Goal: Check status: Check status

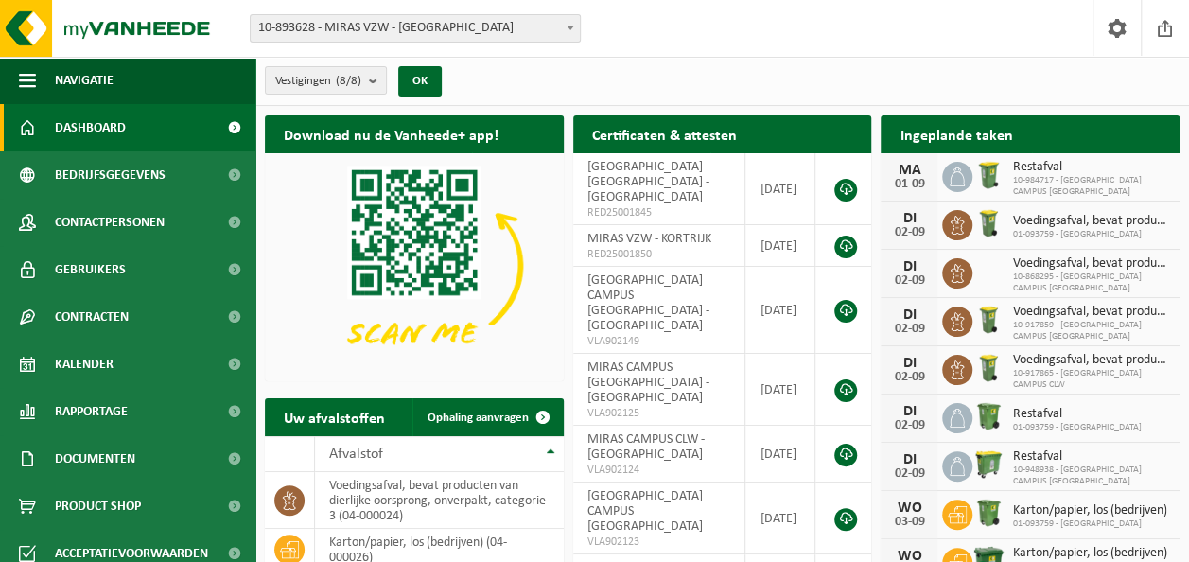
click at [569, 28] on b at bounding box center [570, 28] width 8 height 5
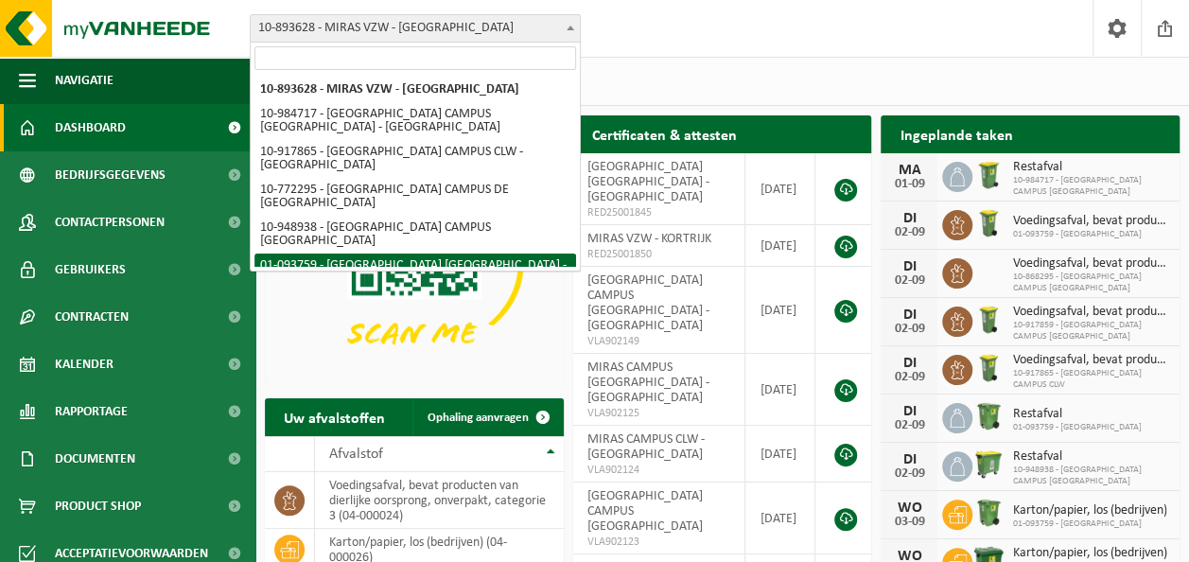
select select "10889"
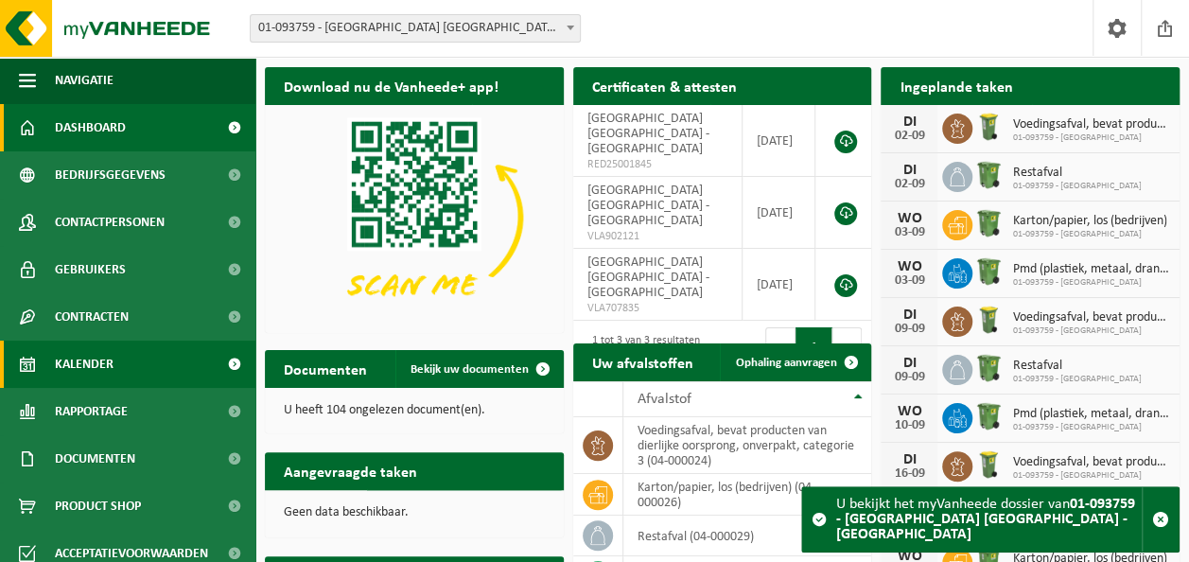
click at [83, 365] on span "Kalender" at bounding box center [84, 363] width 59 height 47
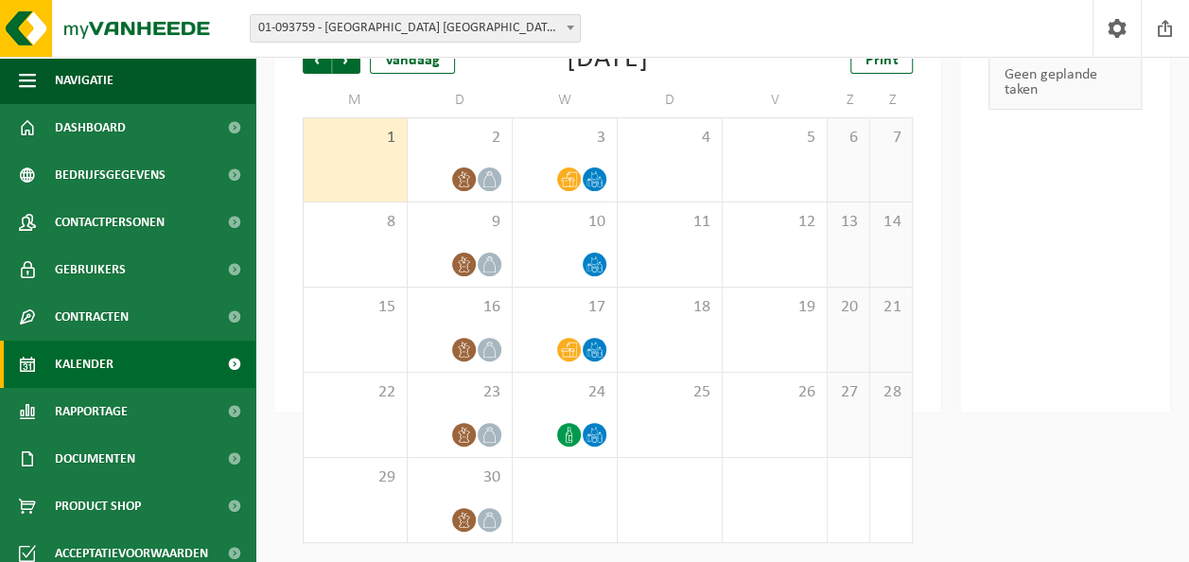
scroll to position [44, 0]
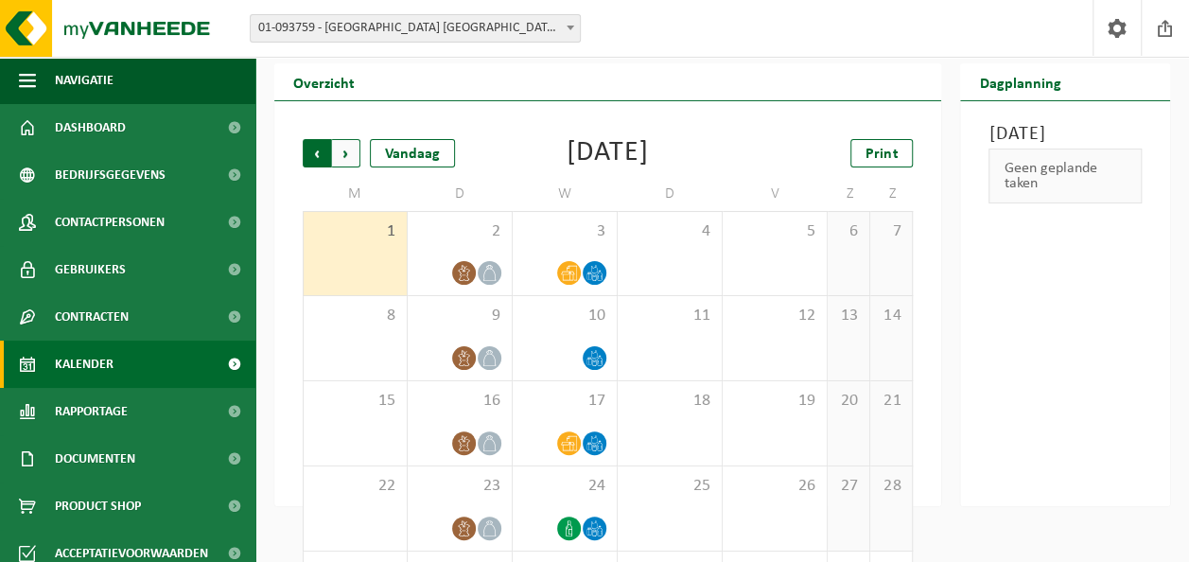
click at [348, 157] on span "Volgende" at bounding box center [346, 153] width 28 height 28
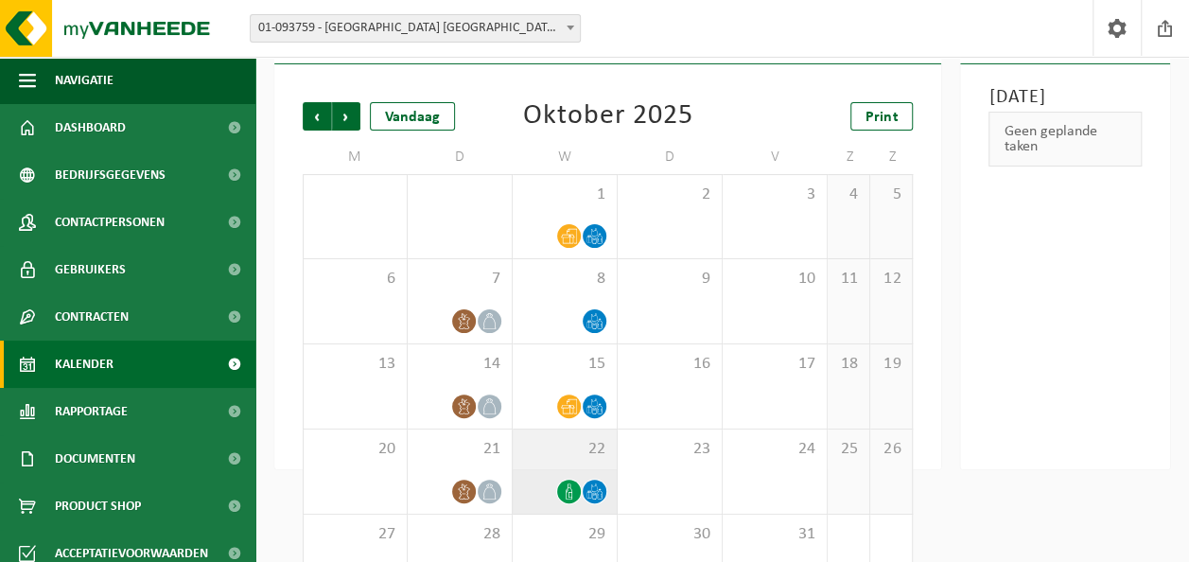
scroll to position [139, 0]
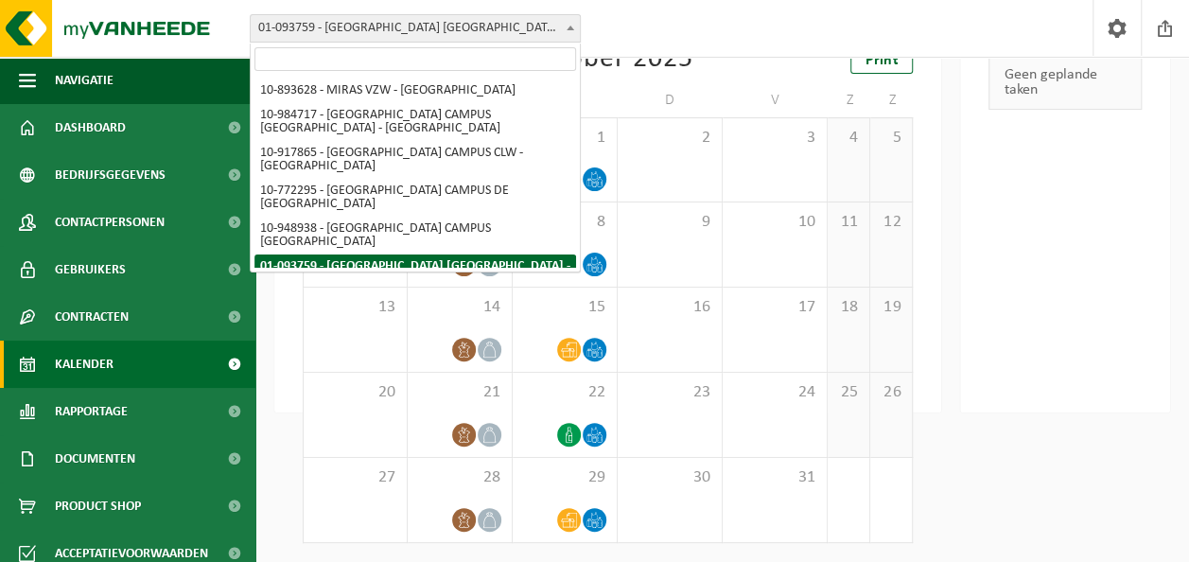
click at [577, 25] on span at bounding box center [570, 27] width 19 height 25
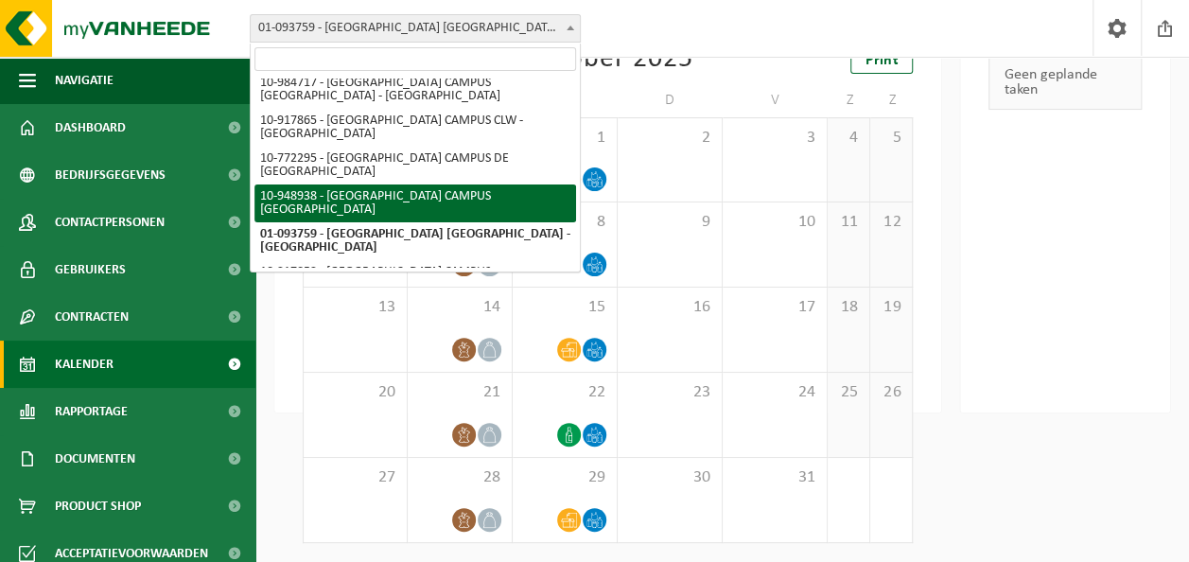
scroll to position [47, 0]
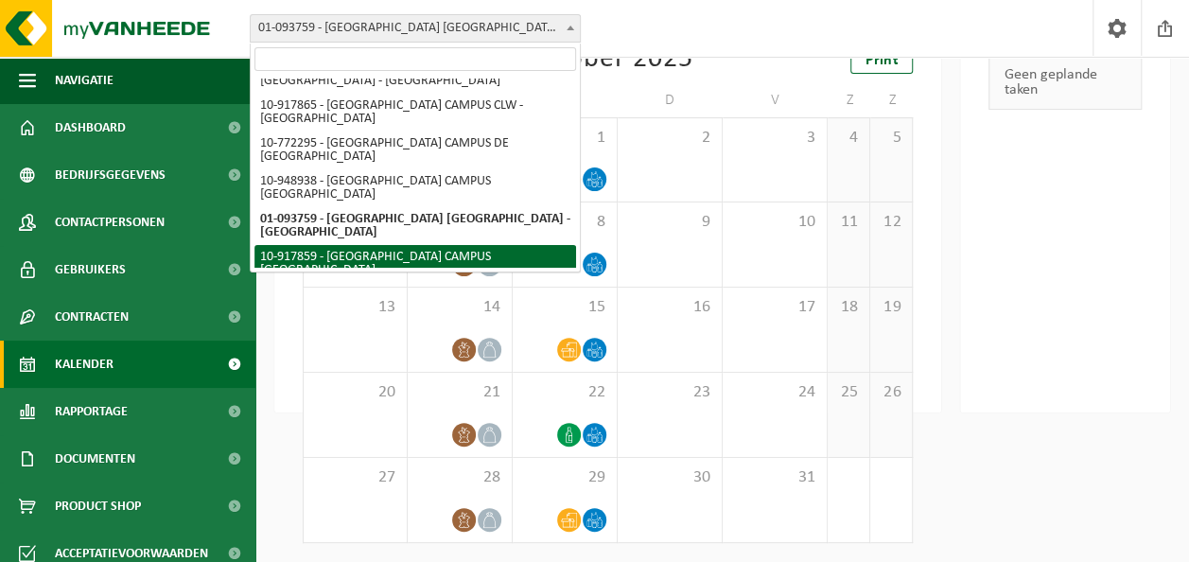
select select "128247"
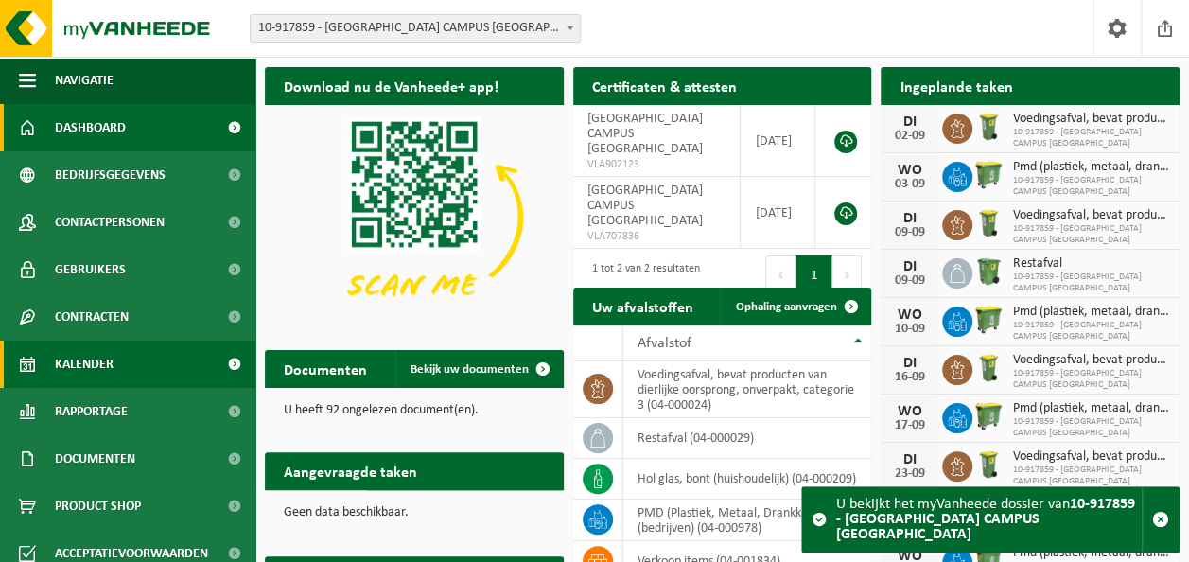
click at [96, 365] on span "Kalender" at bounding box center [84, 363] width 59 height 47
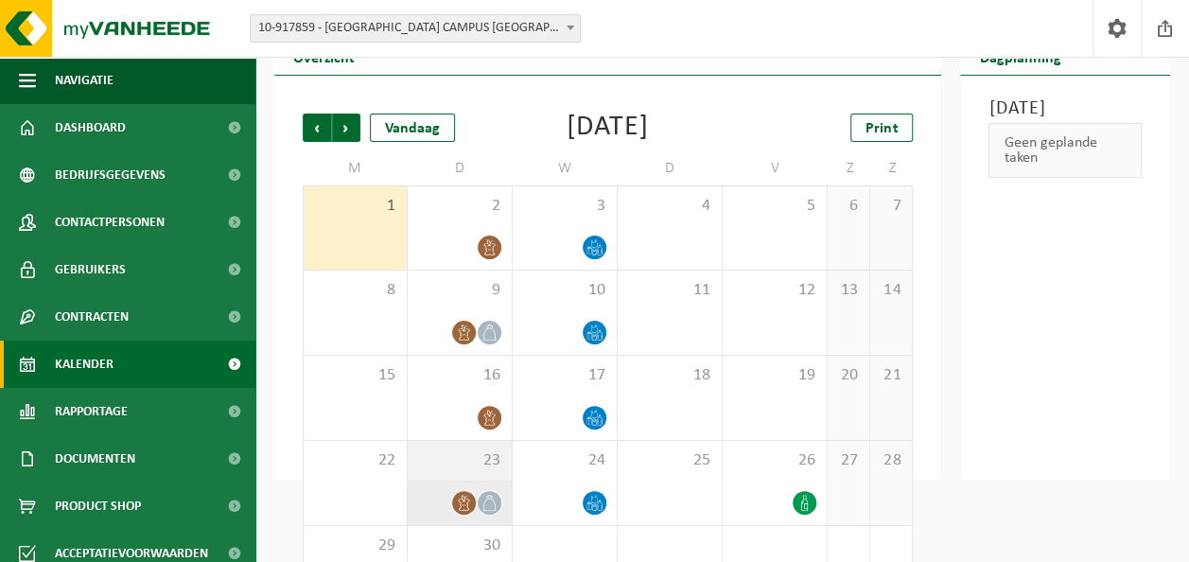
scroll to position [44, 0]
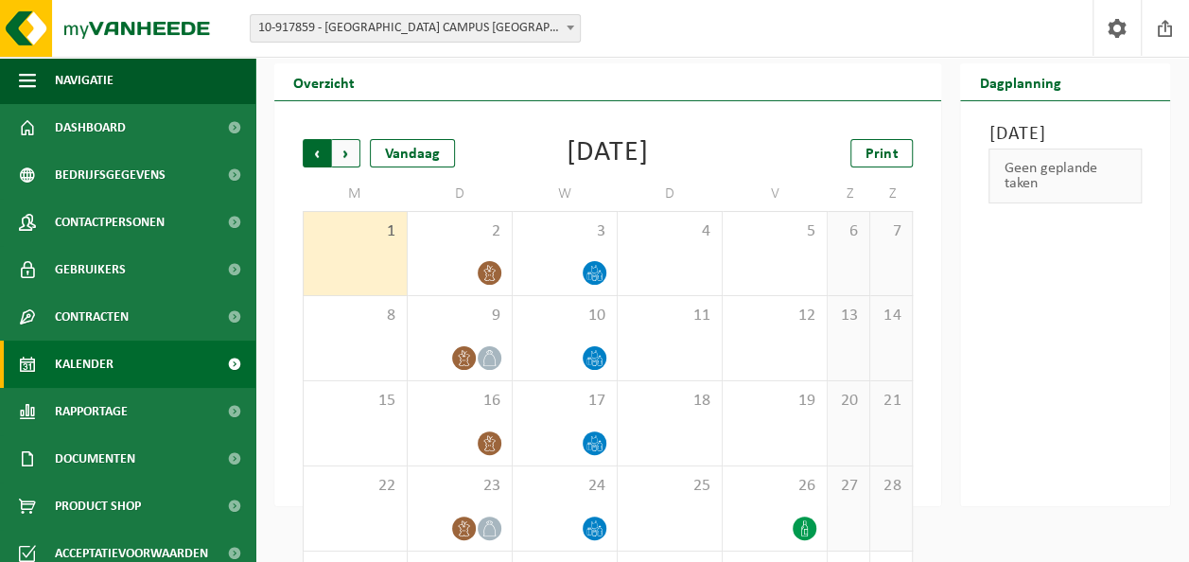
click at [350, 157] on span "Volgende" at bounding box center [346, 153] width 28 height 28
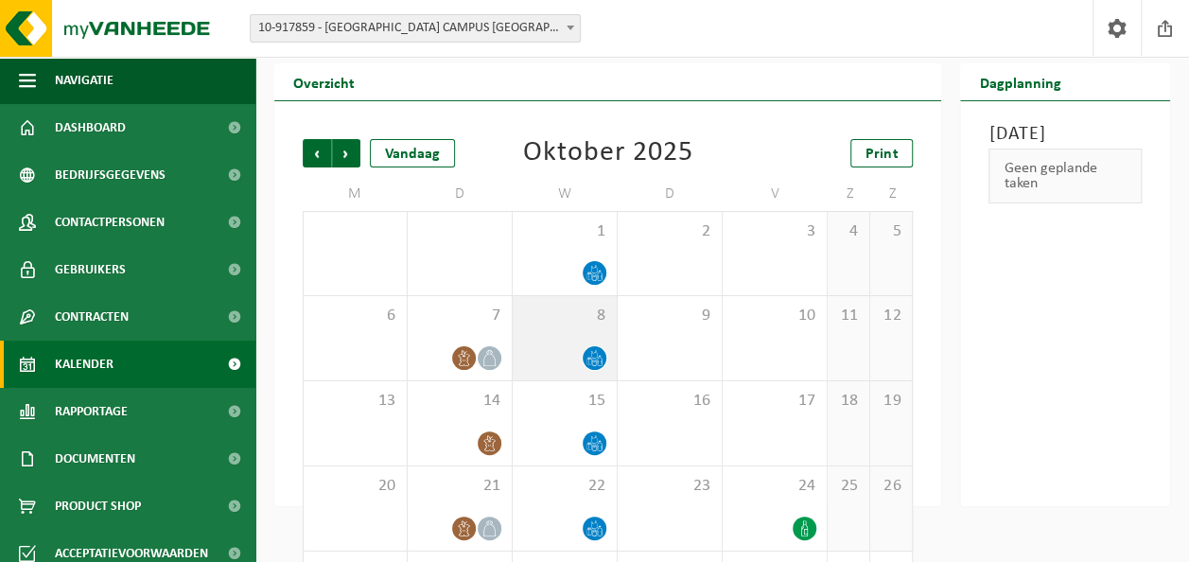
scroll to position [139, 0]
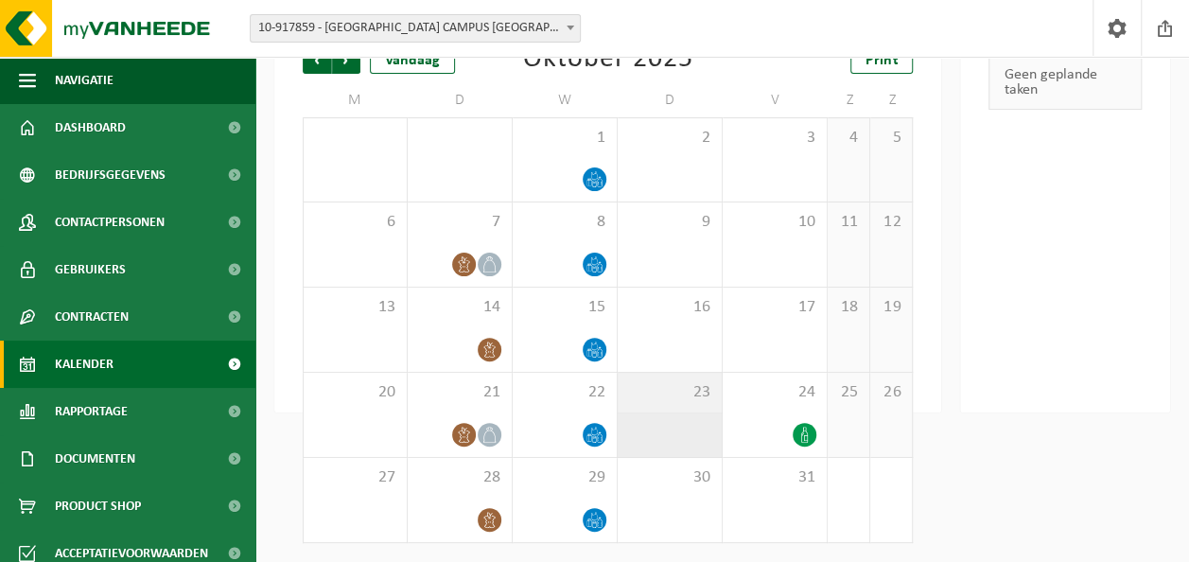
click at [683, 406] on div "23" at bounding box center [669, 415] width 104 height 84
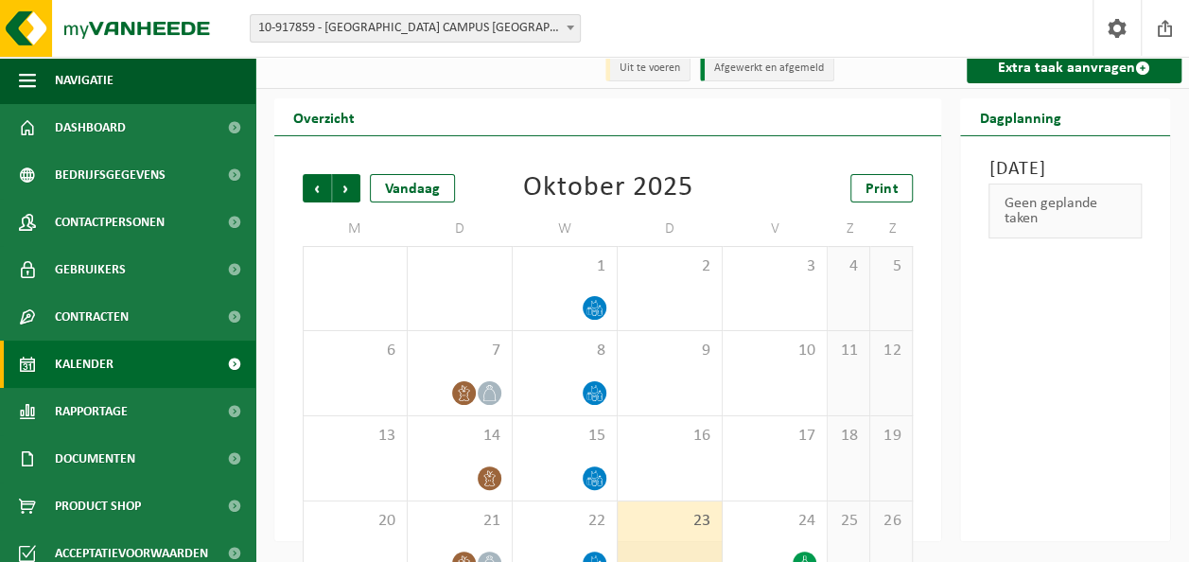
scroll to position [0, 0]
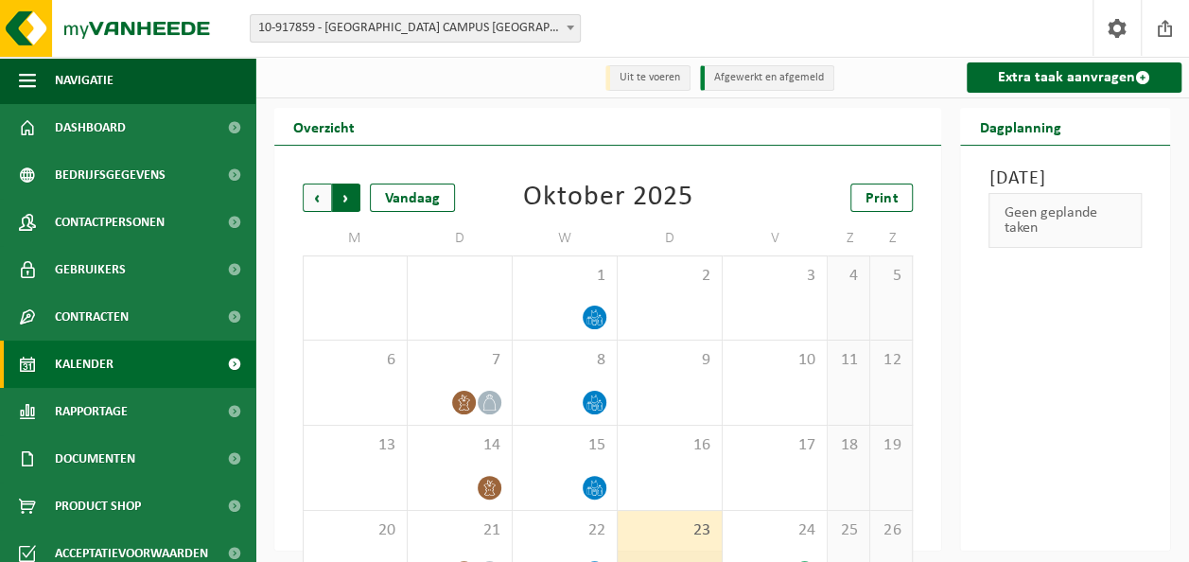
click at [322, 203] on span "Vorige" at bounding box center [317, 197] width 28 height 28
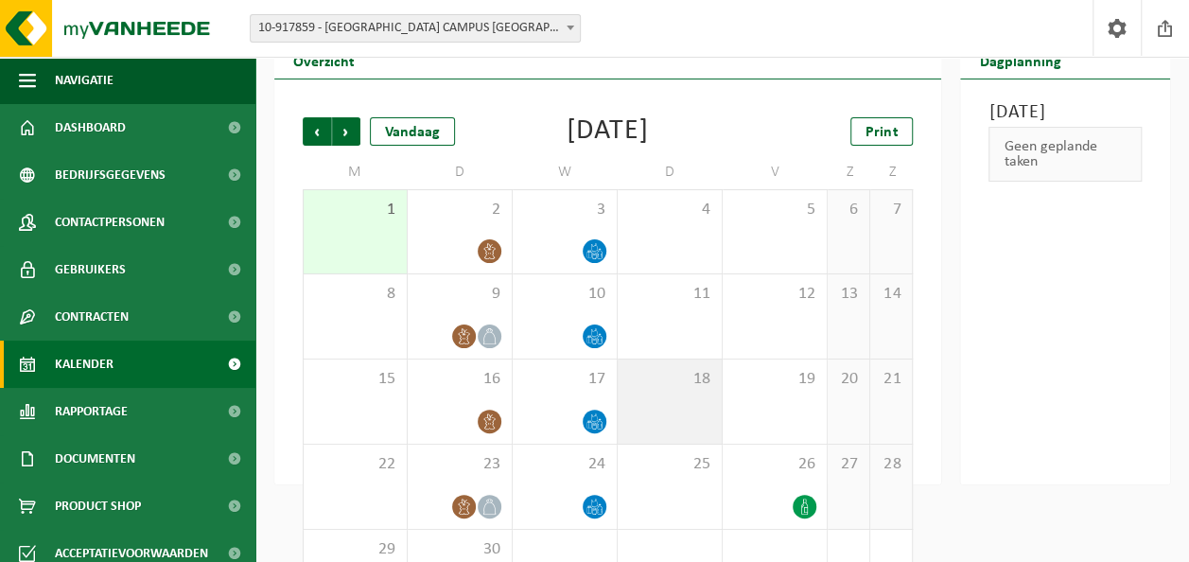
scroll to position [139, 0]
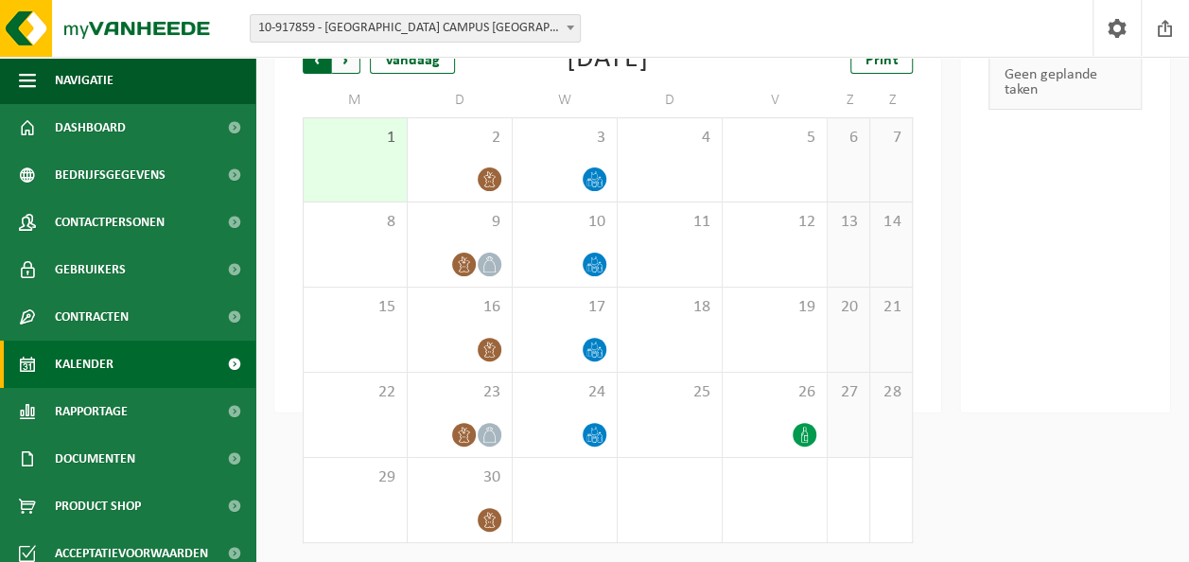
click at [344, 60] on span "Volgende" at bounding box center [346, 59] width 28 height 28
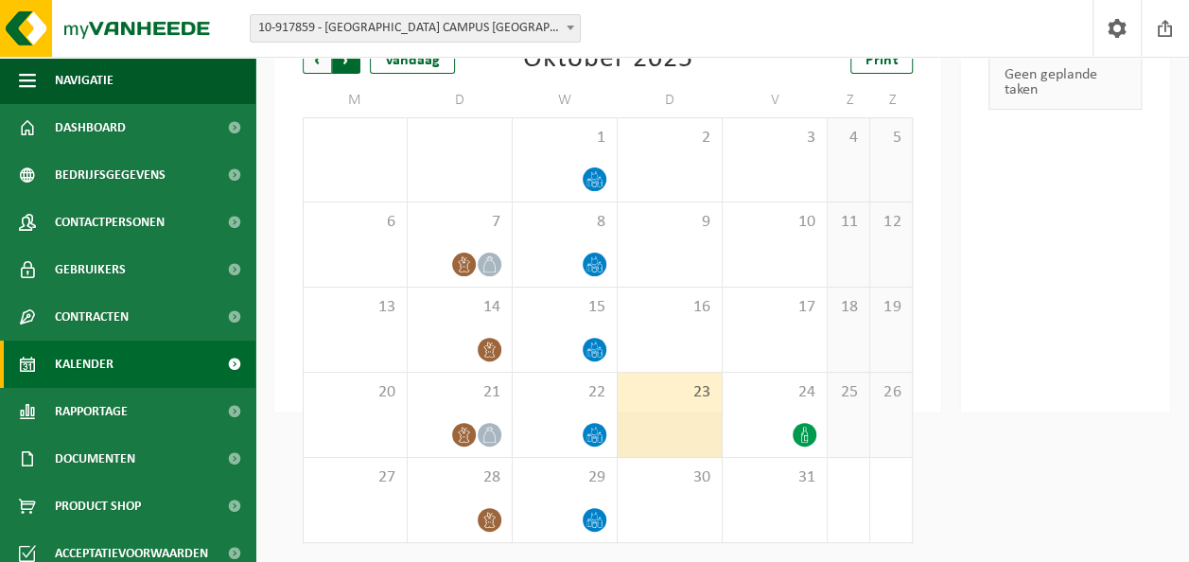
click at [309, 57] on span "Vorige" at bounding box center [317, 59] width 28 height 28
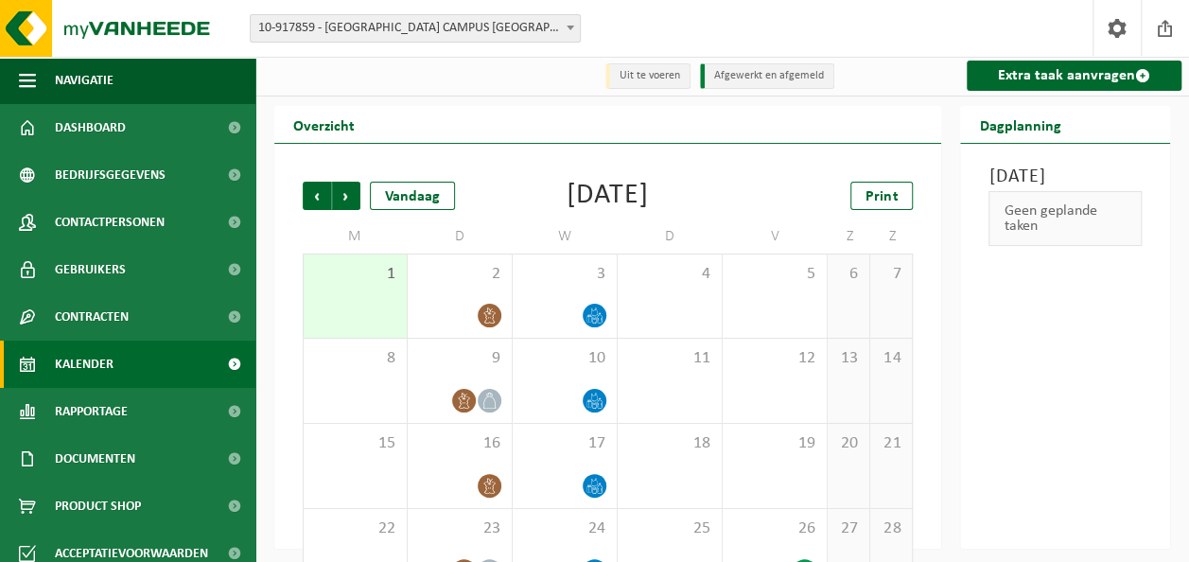
scroll to position [0, 0]
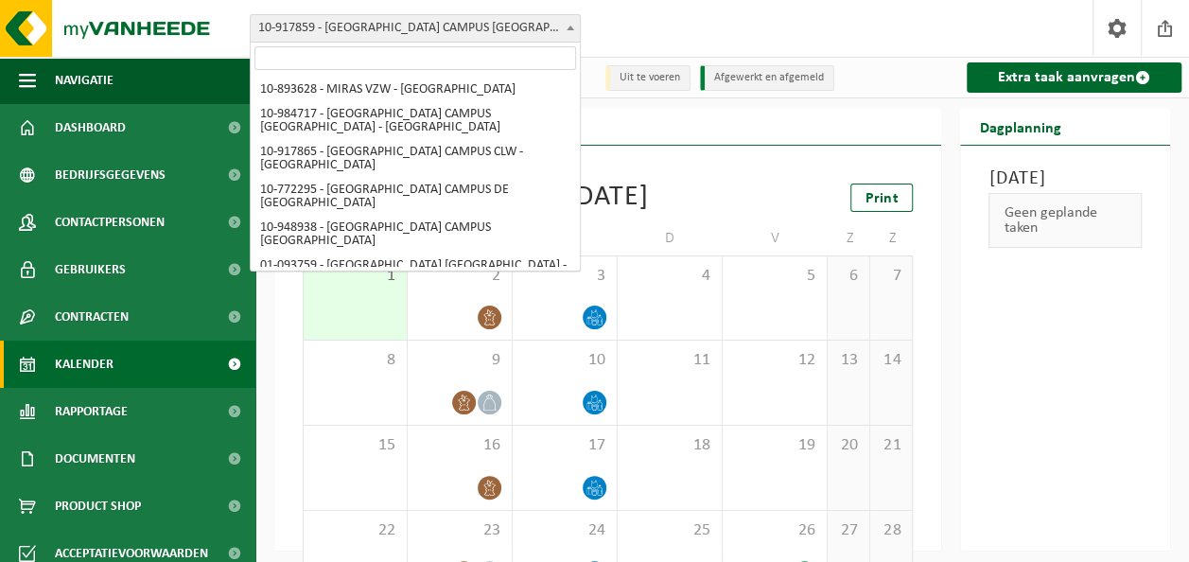
click at [574, 30] on span at bounding box center [570, 27] width 19 height 25
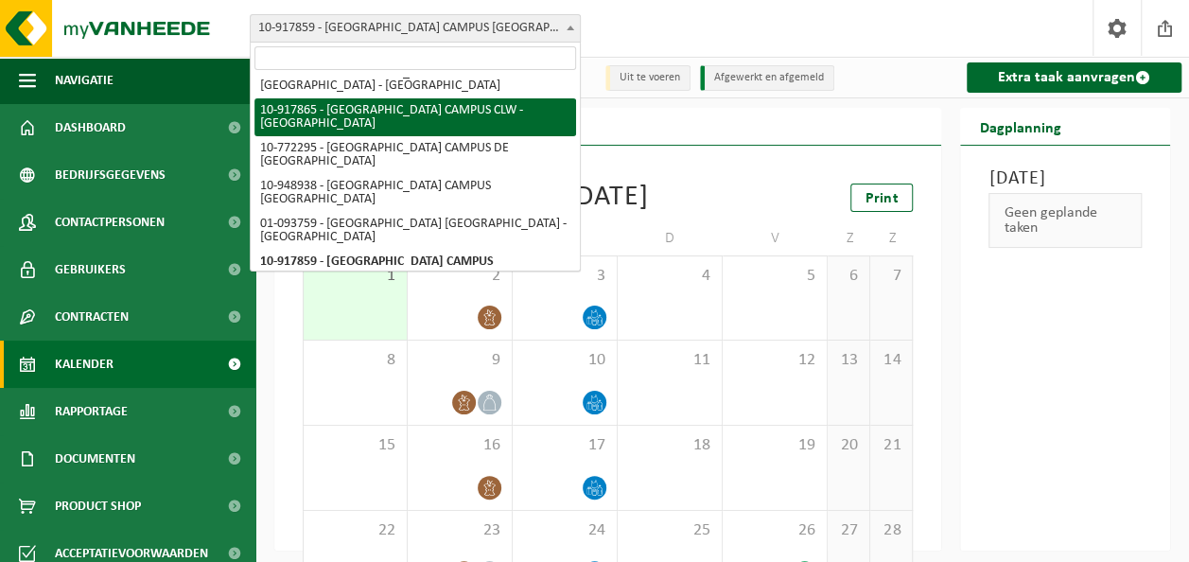
scroll to position [47, 0]
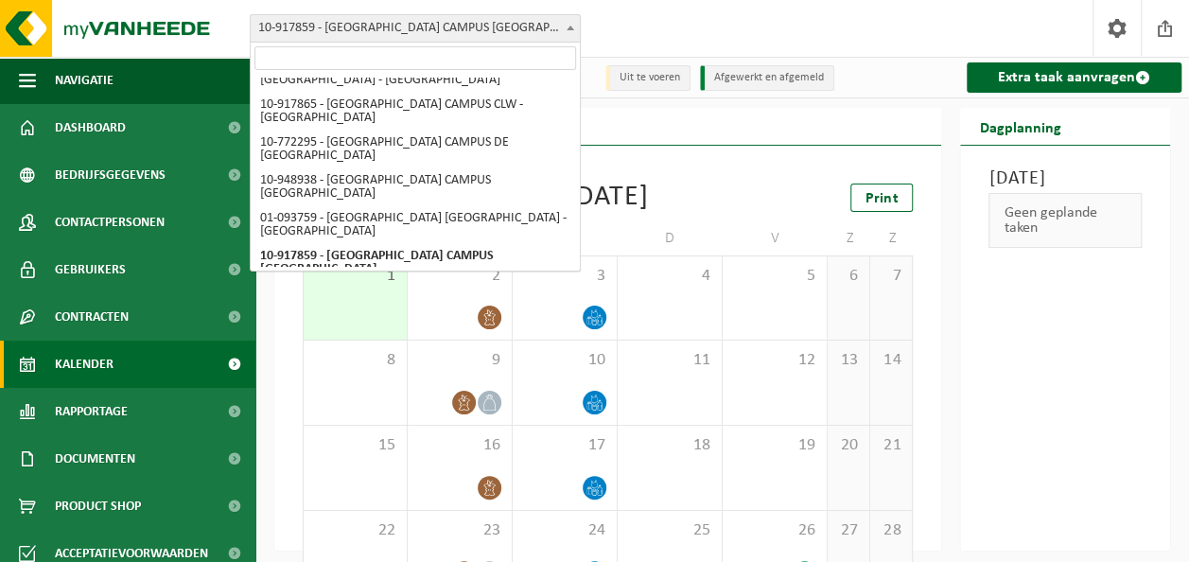
select select "103705"
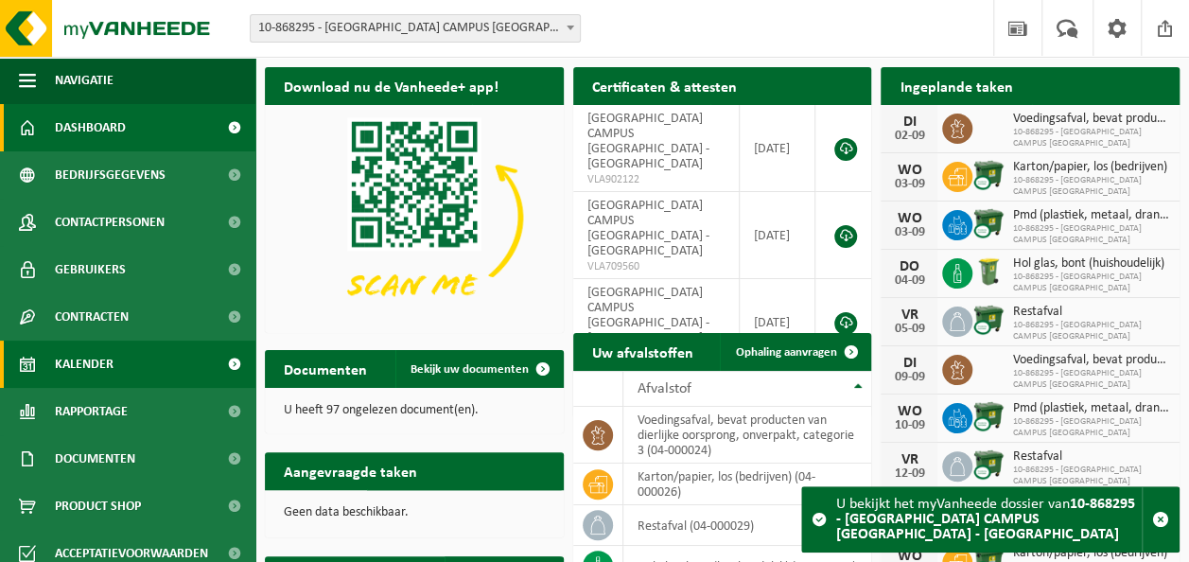
click at [67, 357] on span "Kalender" at bounding box center [84, 363] width 59 height 47
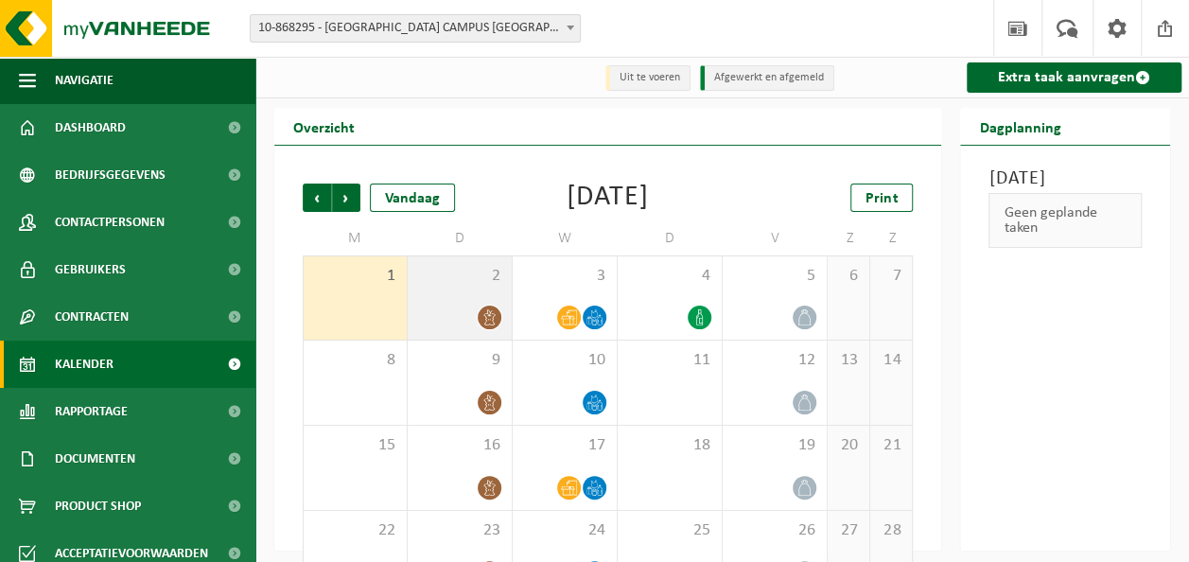
click at [460, 281] on span "2" at bounding box center [459, 276] width 85 height 21
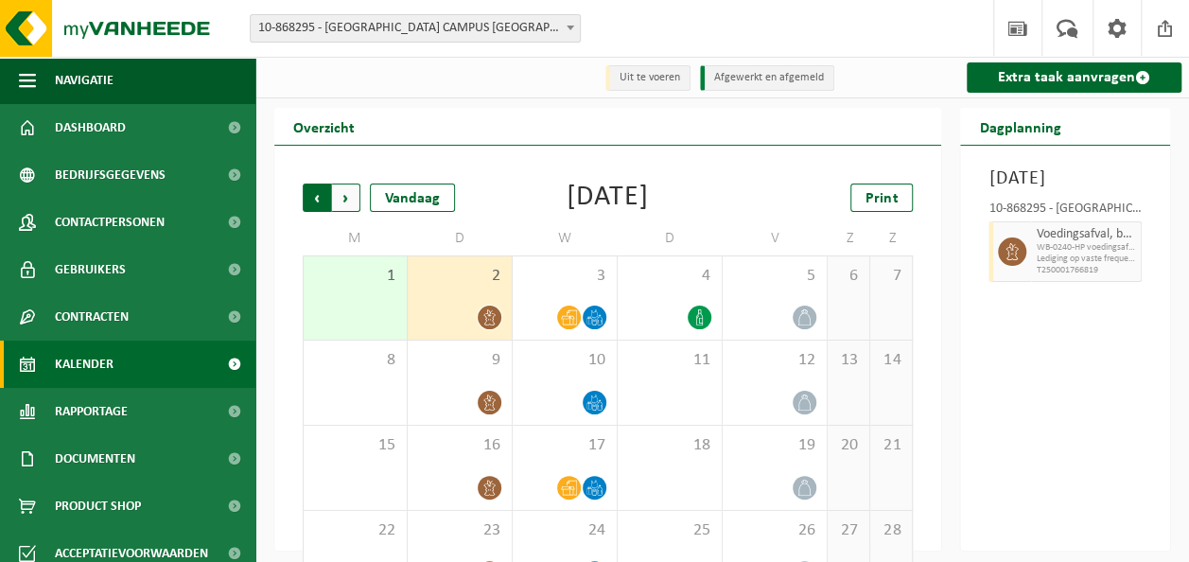
click at [348, 203] on span "Volgende" at bounding box center [346, 197] width 28 height 28
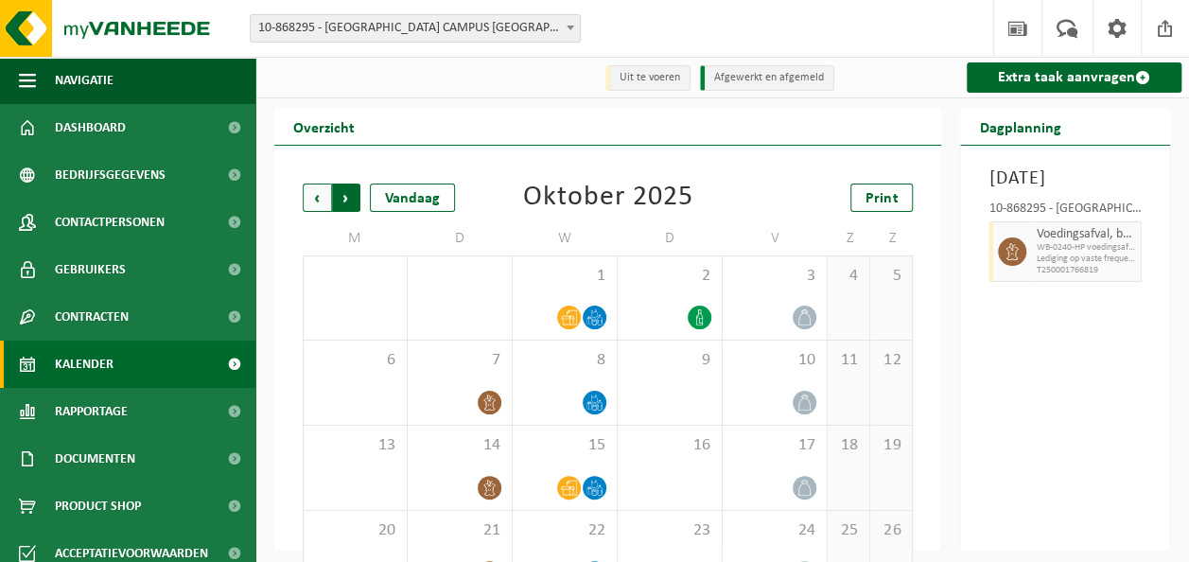
click at [318, 200] on span "Vorige" at bounding box center [317, 197] width 28 height 28
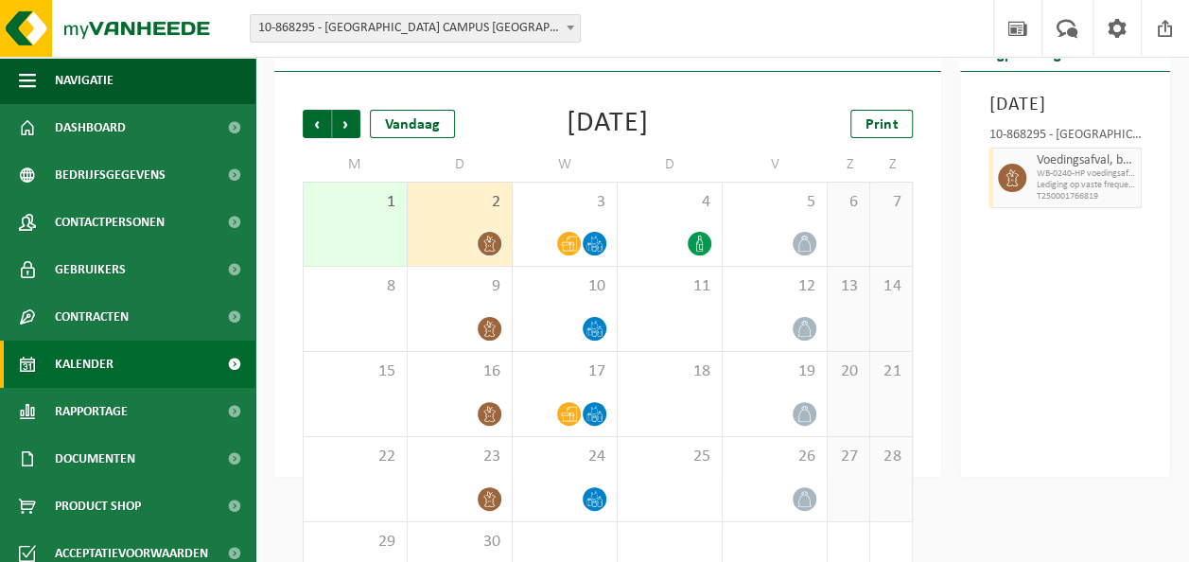
scroll to position [44, 0]
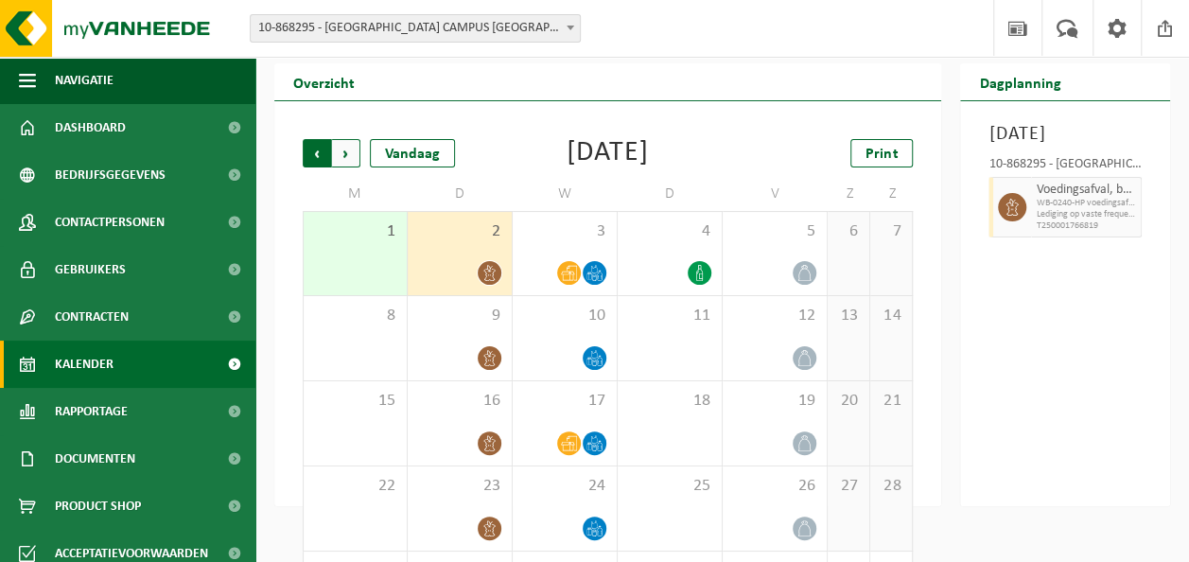
click at [351, 151] on span "Volgende" at bounding box center [346, 153] width 28 height 28
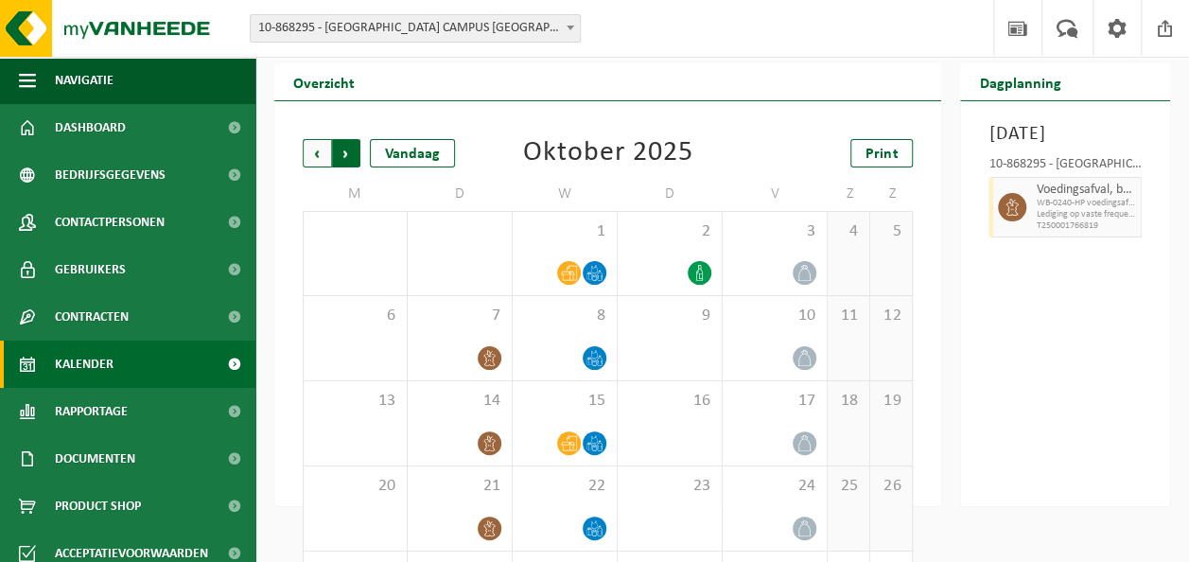
click at [321, 155] on span "Vorige" at bounding box center [317, 153] width 28 height 28
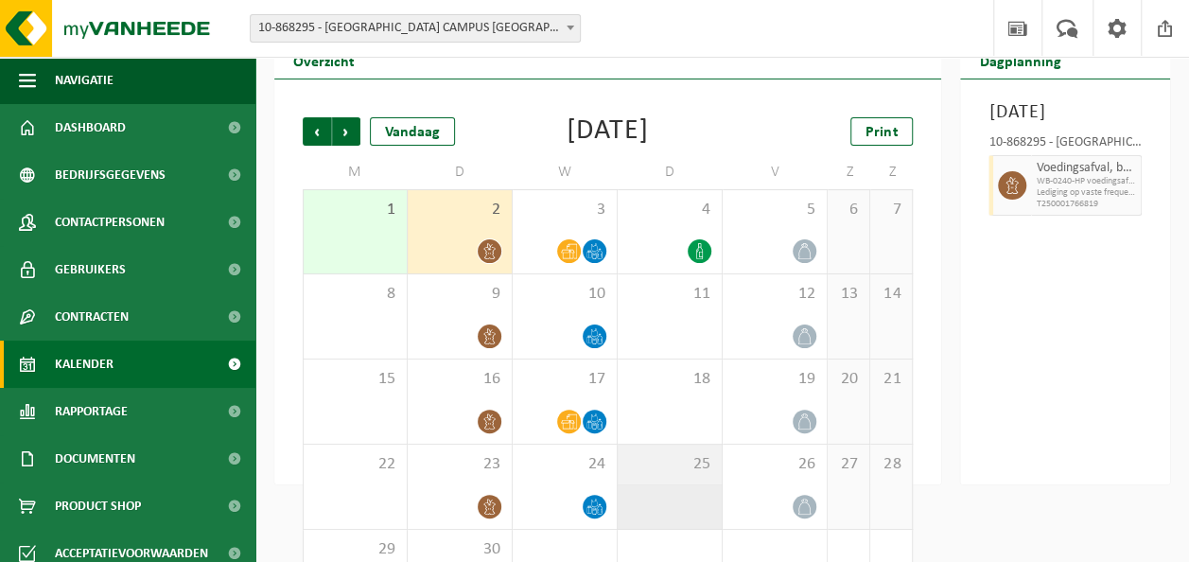
scroll to position [0, 0]
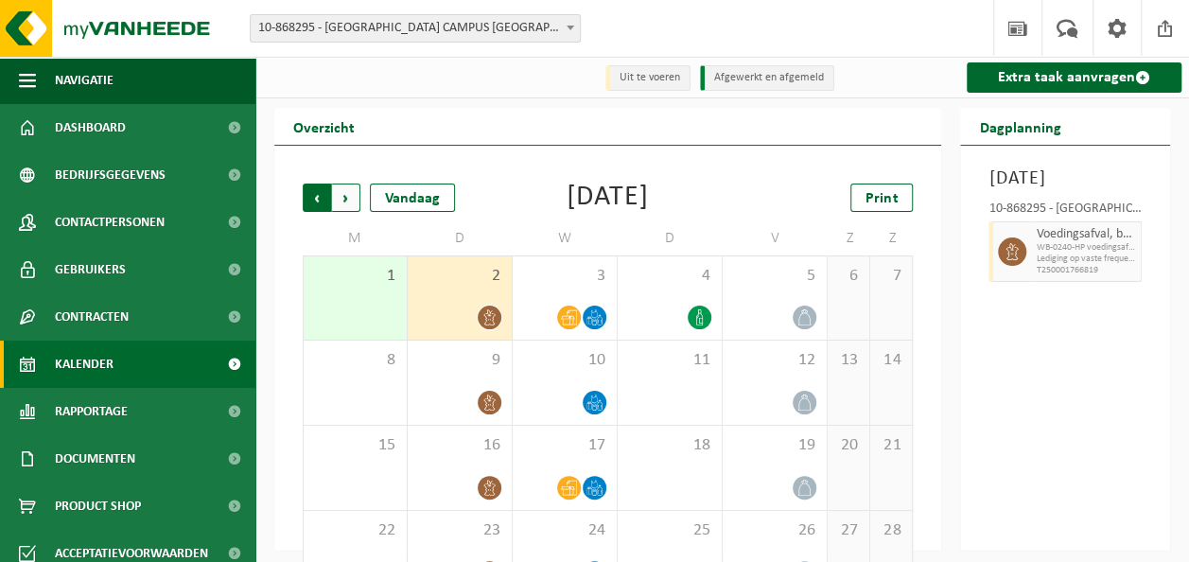
click at [348, 196] on span "Volgende" at bounding box center [346, 197] width 28 height 28
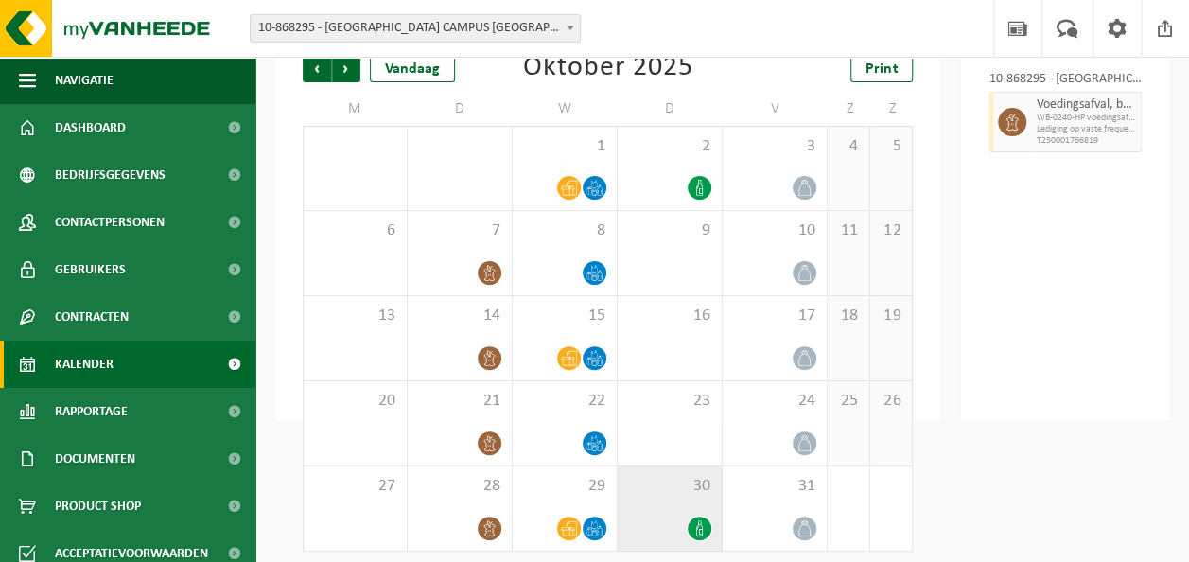
scroll to position [139, 0]
